Goal: Information Seeking & Learning: Check status

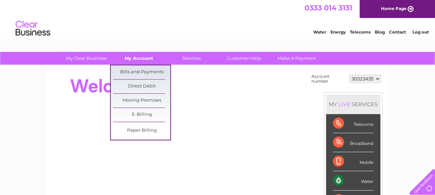
click at [134, 55] on link "My Account" at bounding box center [138, 58] width 57 height 13
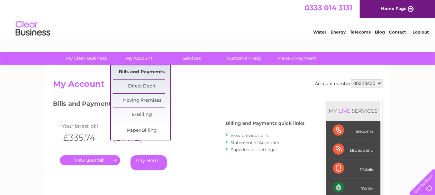
click at [140, 69] on link "Bills and Payments" at bounding box center [141, 72] width 57 height 14
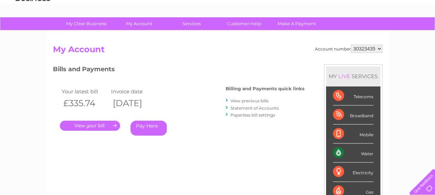
scroll to position [35, 0]
click at [251, 106] on link "Statement of Accounts" at bounding box center [254, 107] width 48 height 5
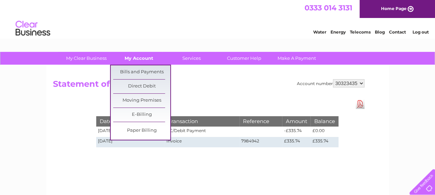
click at [142, 58] on link "My Account" at bounding box center [138, 58] width 57 height 13
click at [143, 55] on link "My Account" at bounding box center [138, 58] width 57 height 13
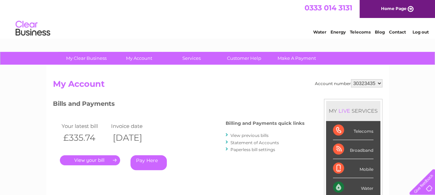
click at [322, 33] on link "Water" at bounding box center [319, 31] width 13 height 5
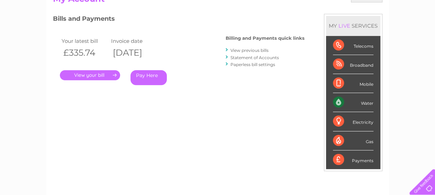
scroll to position [69, 0]
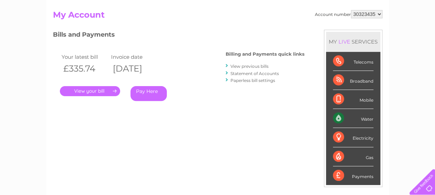
click at [241, 74] on link "Statement of Accounts" at bounding box center [254, 73] width 48 height 5
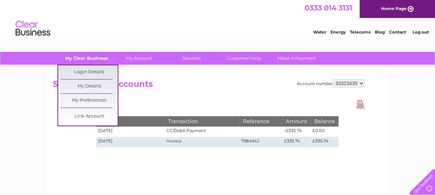
click at [73, 59] on link "My Clear Business" at bounding box center [86, 58] width 57 height 13
